Goal: Task Accomplishment & Management: Use online tool/utility

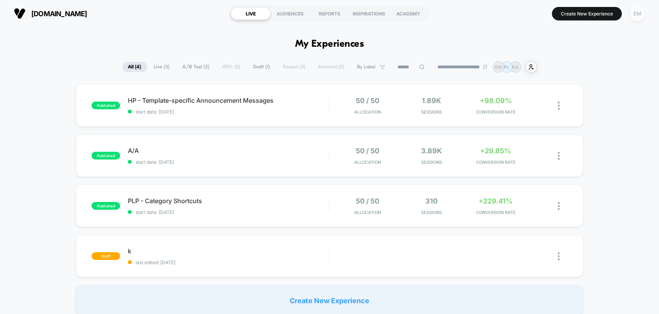
click at [637, 14] on div "EM" at bounding box center [637, 13] width 15 height 15
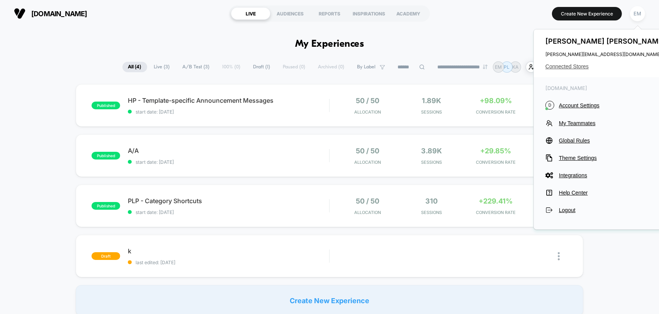
click at [572, 68] on span "Connected Stores" at bounding box center [607, 66] width 122 height 6
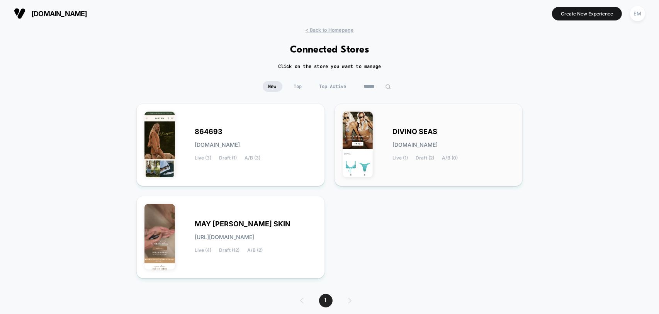
click at [418, 129] on span "DIVINO SEAS" at bounding box center [415, 131] width 45 height 5
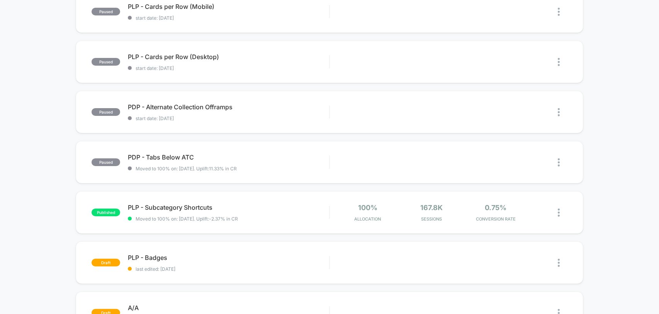
scroll to position [100, 0]
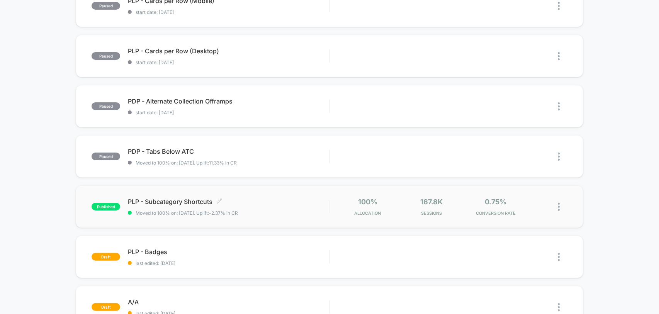
click at [287, 214] on span "Moved to 100% on: [DATE] . Uplift: -2.37% in CR" at bounding box center [228, 213] width 201 height 6
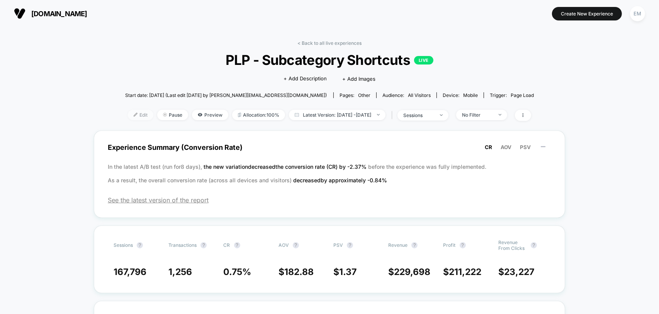
click at [128, 114] on span "Edit" at bounding box center [140, 115] width 25 height 10
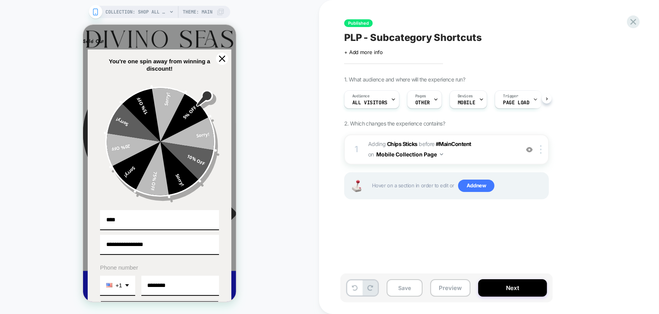
scroll to position [0, 0]
click at [223, 54] on div "Close" at bounding box center [222, 58] width 12 height 12
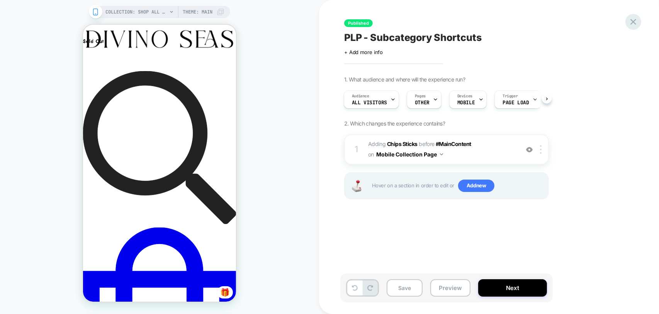
click at [634, 21] on icon at bounding box center [634, 22] width 6 height 6
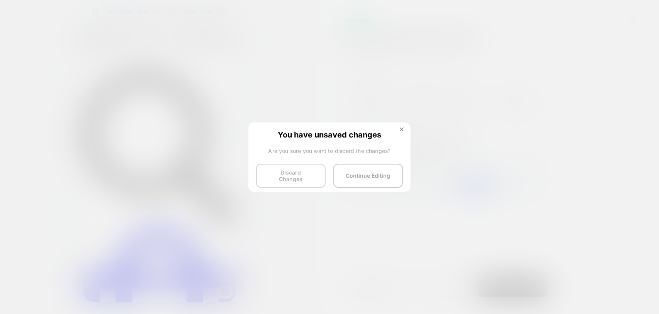
click at [302, 171] on button "Discard Changes" at bounding box center [291, 176] width 70 height 24
